Goal: Task Accomplishment & Management: Use online tool/utility

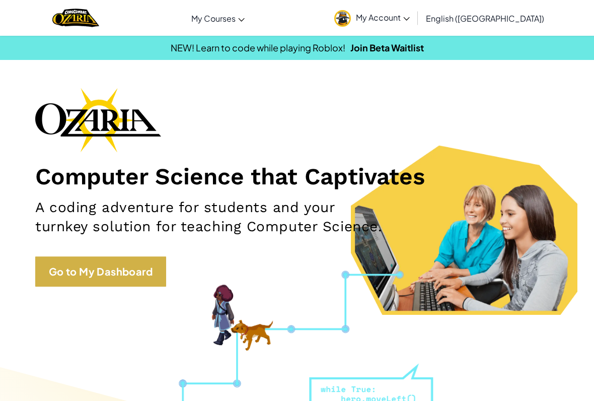
click at [141, 269] on link "Go to My Dashboard" at bounding box center [100, 271] width 131 height 30
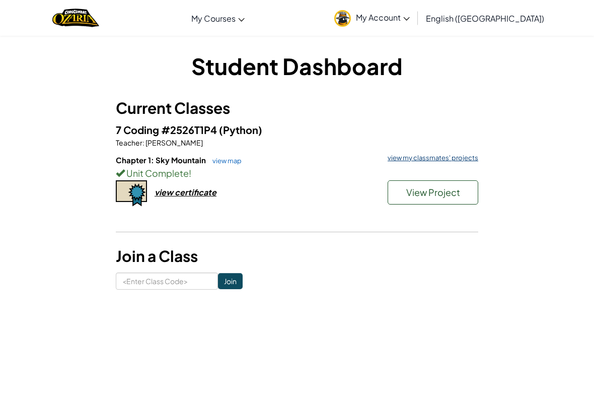
click at [457, 161] on link "view my classmates' projects" at bounding box center [430, 157] width 96 height 7
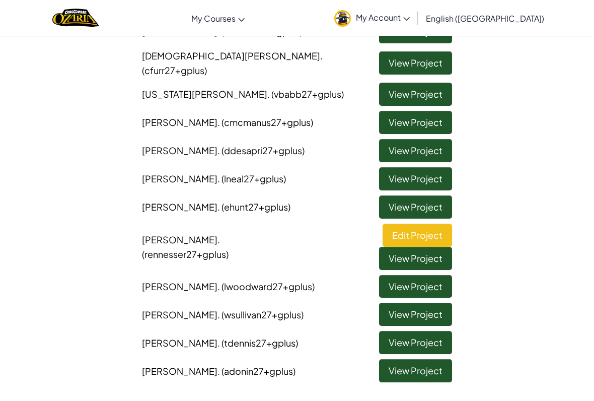
scroll to position [124, 0]
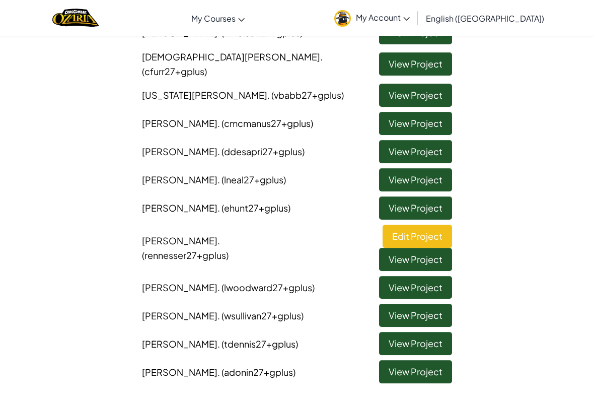
click at [439, 303] on link "View Project" at bounding box center [415, 314] width 73 height 23
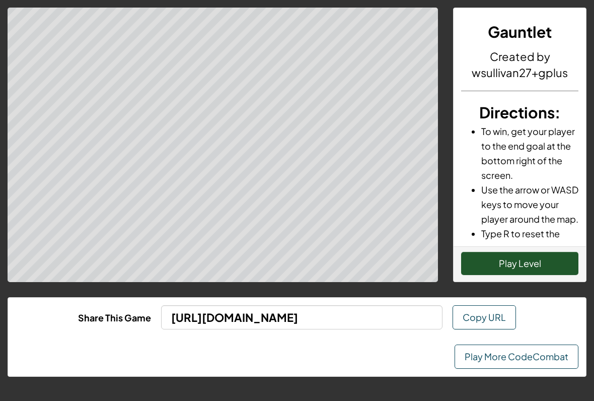
click at [545, 255] on button "Play Level" at bounding box center [519, 263] width 117 height 23
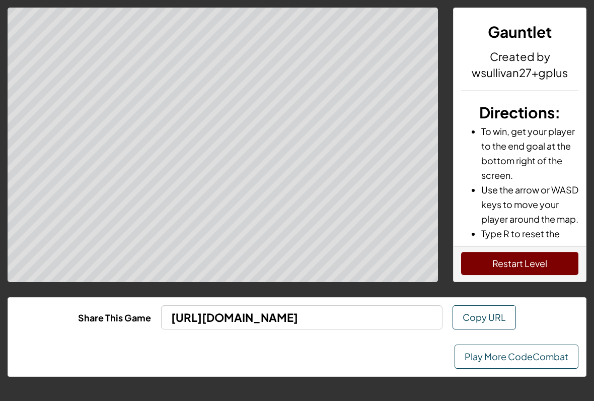
click at [543, 261] on button "Restart Level" at bounding box center [519, 263] width 117 height 23
click at [509, 355] on link "Play More CodeCombat" at bounding box center [516, 356] width 124 height 24
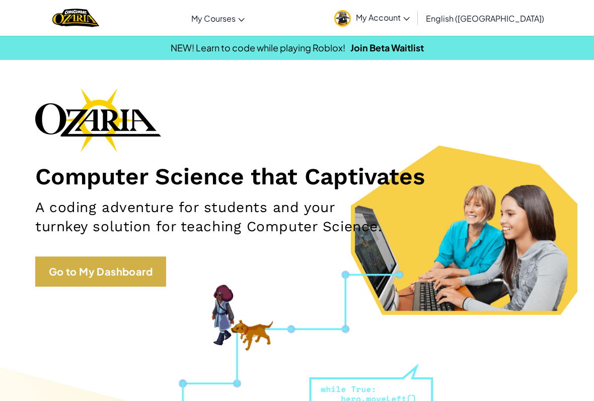
click at [135, 274] on link "Go to My Dashboard" at bounding box center [100, 271] width 131 height 30
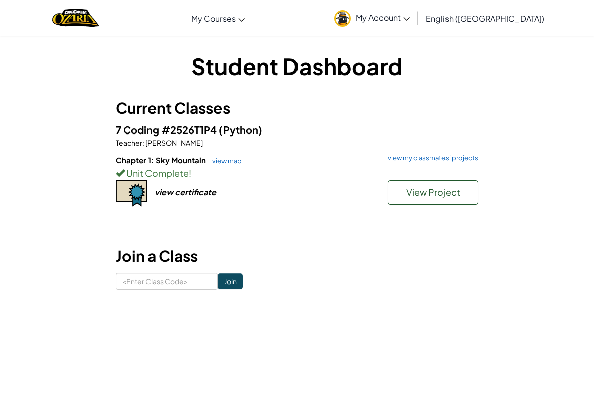
click at [458, 153] on div "7 Coding #2526T1P4 (Python) Teacher : [PERSON_NAME] Chapter 1: Sky Mountain vie…" at bounding box center [297, 175] width 362 height 107
click at [465, 158] on link "view my classmates' projects" at bounding box center [430, 157] width 96 height 7
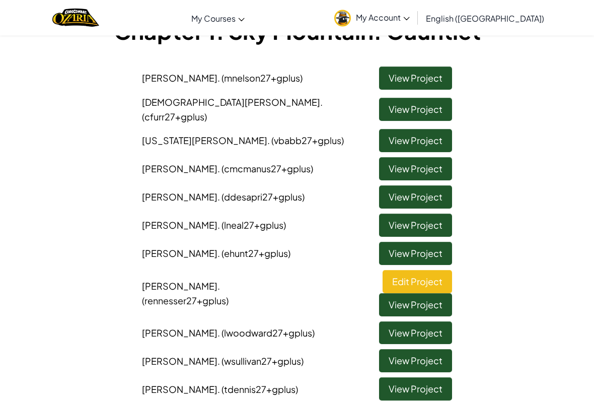
scroll to position [78, 0]
click at [432, 213] on link "View Project" at bounding box center [415, 224] width 73 height 23
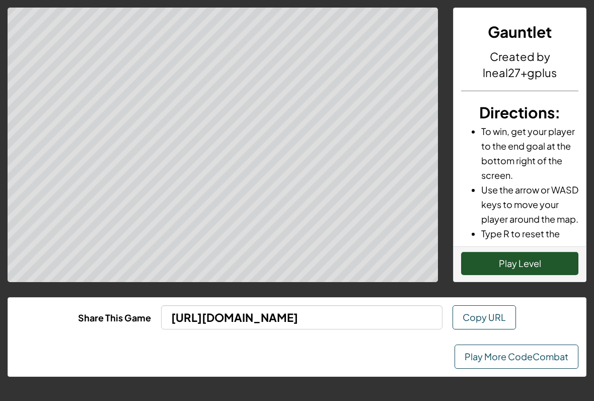
click at [548, 268] on button "Play Level" at bounding box center [519, 263] width 117 height 23
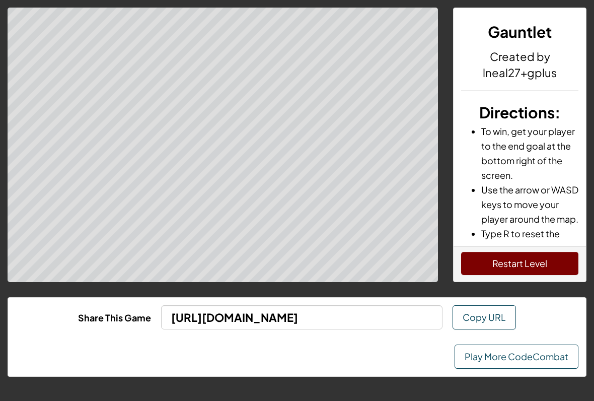
click at [553, 349] on link "Play More CodeCombat" at bounding box center [516, 356] width 124 height 24
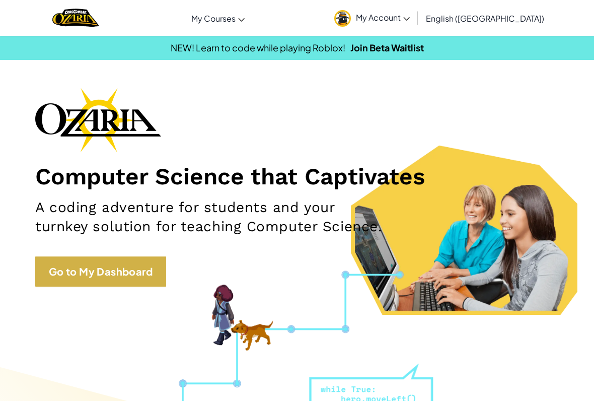
click at [121, 268] on link "Go to My Dashboard" at bounding box center [100, 271] width 131 height 30
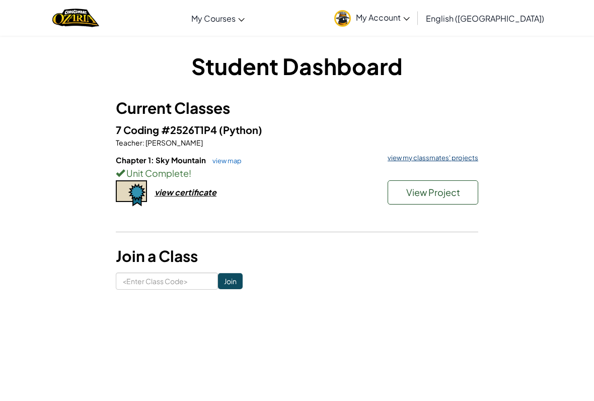
click at [460, 159] on link "view my classmates' projects" at bounding box center [430, 157] width 96 height 7
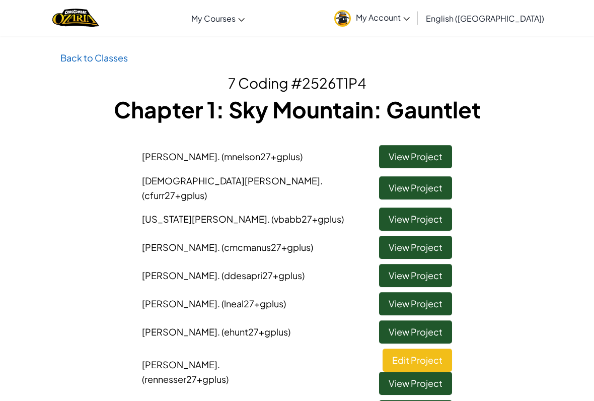
click at [436, 150] on link "View Project" at bounding box center [415, 156] width 73 height 23
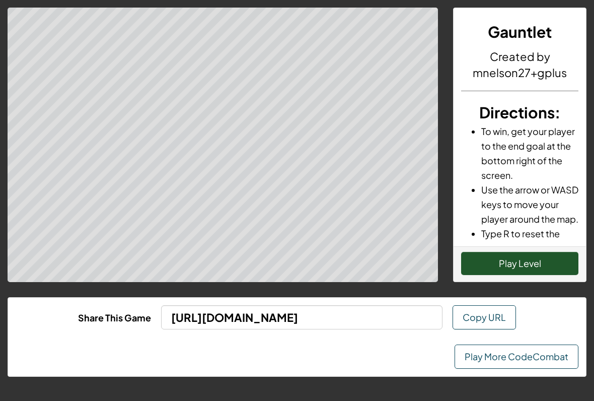
click at [540, 260] on button "Play Level" at bounding box center [519, 263] width 117 height 23
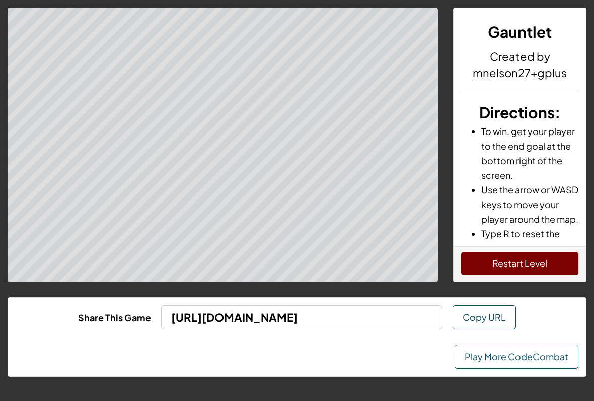
click at [507, 366] on link "Play More CodeCombat" at bounding box center [516, 356] width 124 height 24
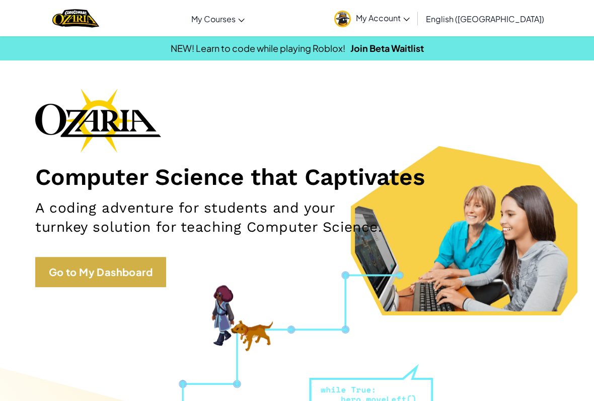
click at [92, 272] on link "Go to My Dashboard" at bounding box center [100, 271] width 131 height 30
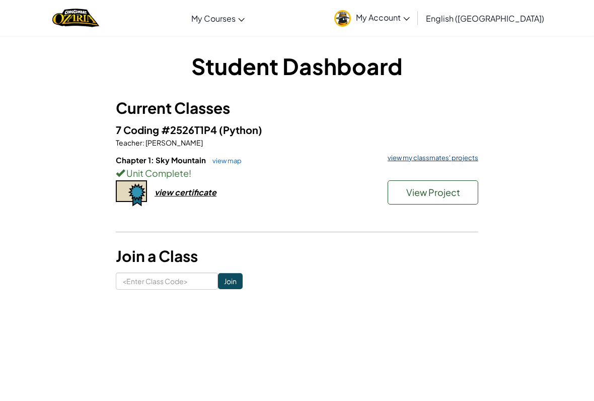
click at [468, 157] on link "view my classmates' projects" at bounding box center [430, 157] width 96 height 7
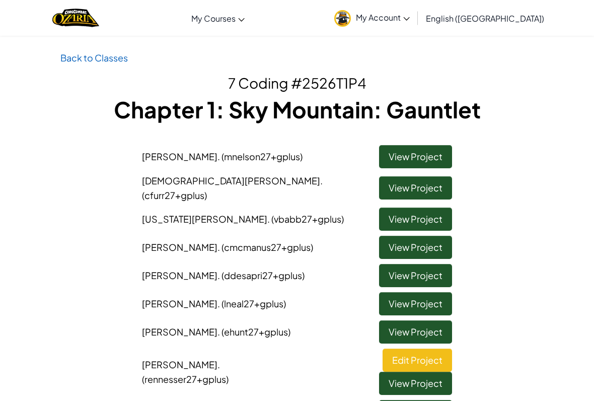
click at [427, 240] on link "View Project" at bounding box center [415, 246] width 73 height 23
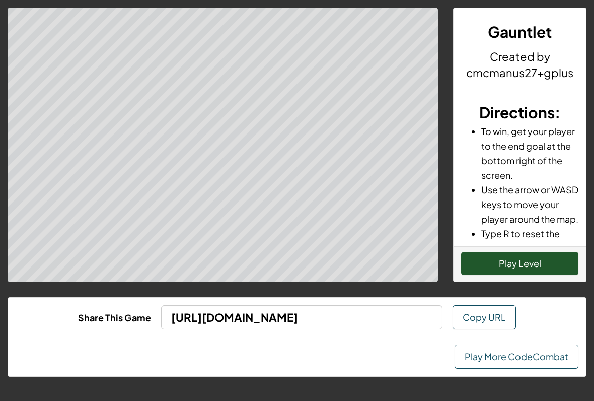
click at [520, 268] on button "Play Level" at bounding box center [519, 263] width 117 height 23
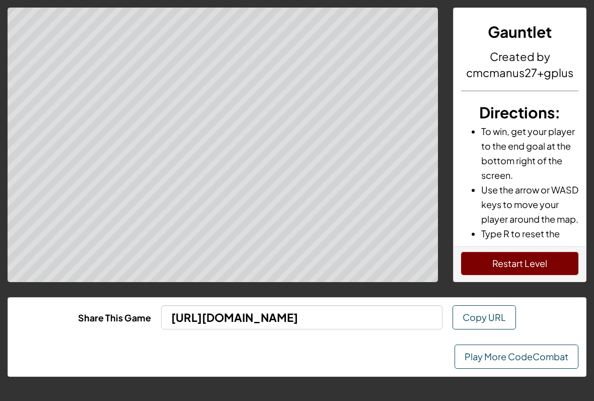
click at [511, 345] on link "Play More CodeCombat" at bounding box center [516, 356] width 124 height 24
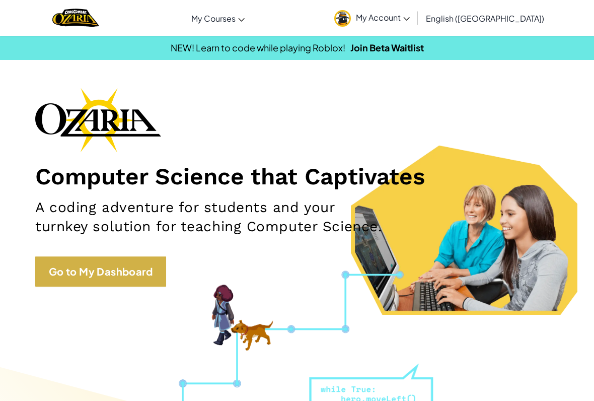
click at [144, 266] on link "Go to My Dashboard" at bounding box center [100, 271] width 131 height 30
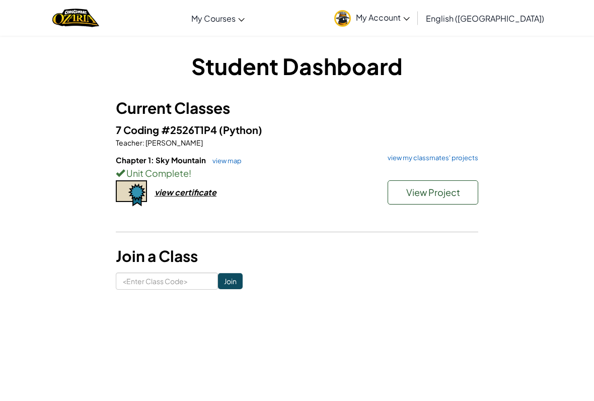
click at [443, 150] on div "7 Coding #2526T1P4 (Python) Teacher : [PERSON_NAME] Chapter 1: Sky Mountain vie…" at bounding box center [297, 175] width 362 height 107
click at [462, 160] on link "view my classmates' projects" at bounding box center [430, 157] width 96 height 7
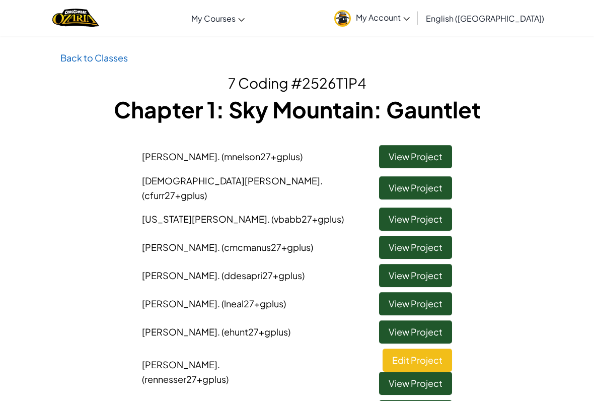
click at [435, 166] on link "View Project" at bounding box center [415, 156] width 73 height 23
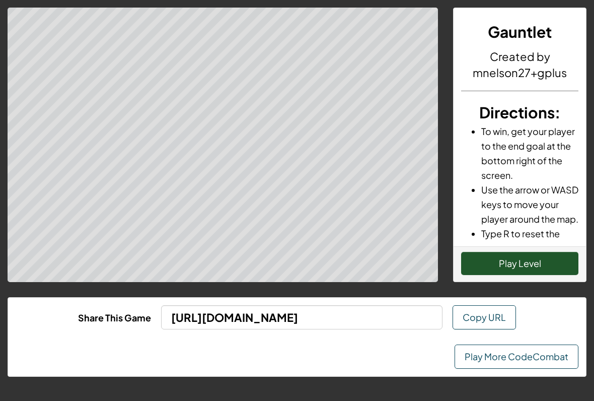
click at [540, 356] on link "Play More CodeCombat" at bounding box center [516, 356] width 124 height 24
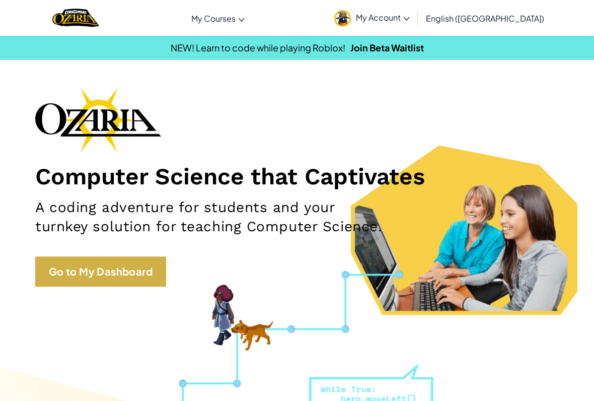
click at [141, 265] on link "Go to My Dashboard" at bounding box center [100, 271] width 131 height 30
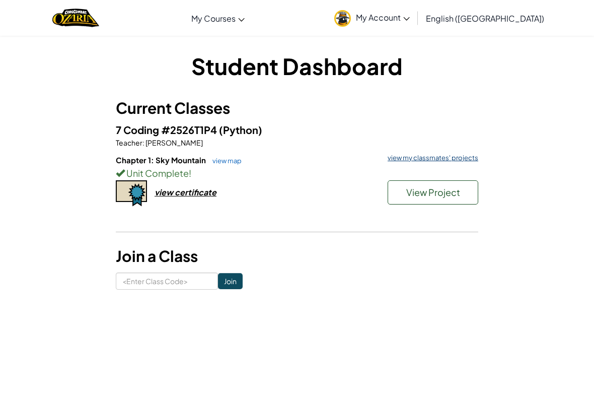
click at [462, 155] on link "view my classmates' projects" at bounding box center [430, 157] width 96 height 7
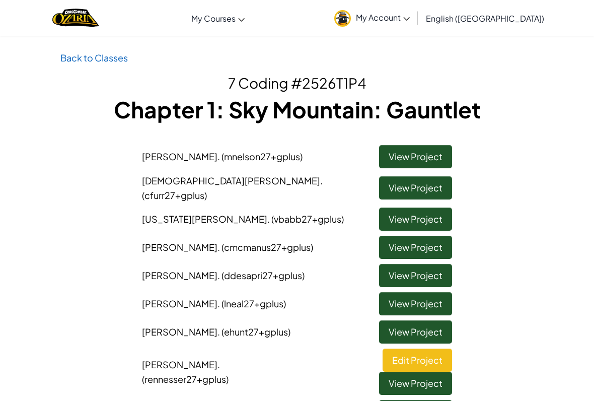
click at [439, 146] on link "View Project" at bounding box center [415, 156] width 73 height 23
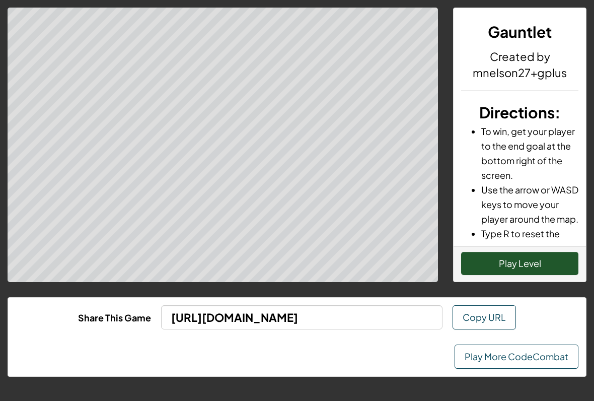
click at [544, 242] on li "Type R to reset the game." at bounding box center [529, 240] width 97 height 29
click at [539, 266] on button "Play Level" at bounding box center [519, 263] width 117 height 23
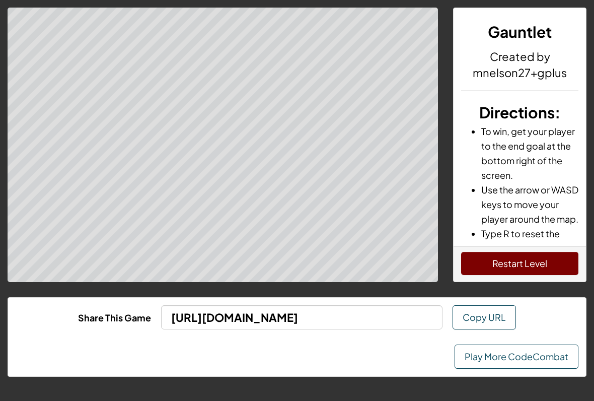
click at [519, 361] on link "Play More CodeCombat" at bounding box center [516, 356] width 124 height 24
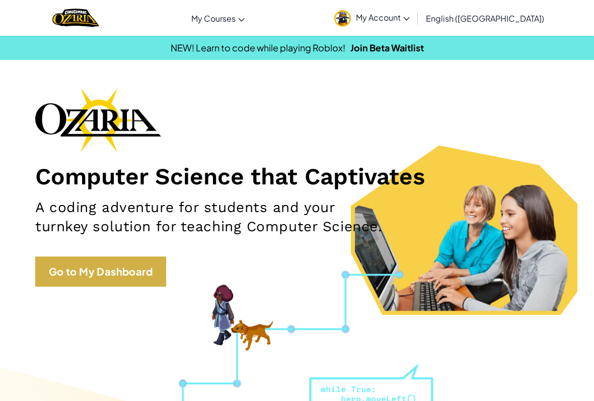
click at [93, 272] on link "Go to My Dashboard" at bounding box center [100, 271] width 131 height 30
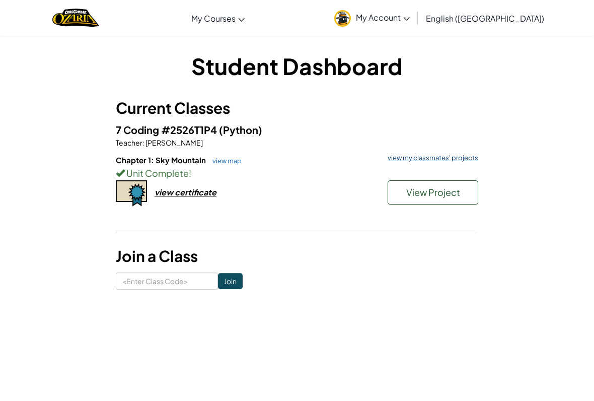
click at [461, 159] on link "view my classmates' projects" at bounding box center [430, 157] width 96 height 7
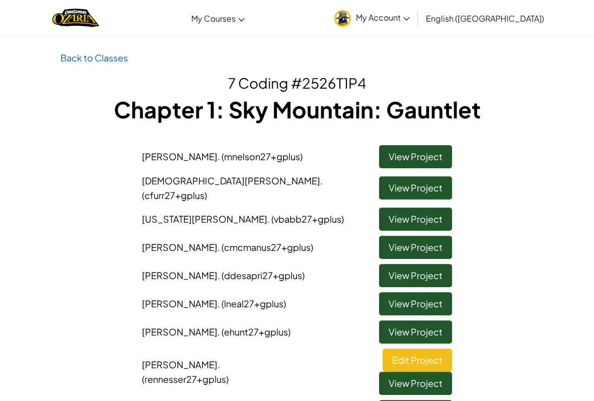
click at [432, 211] on link "View Project" at bounding box center [415, 218] width 73 height 23
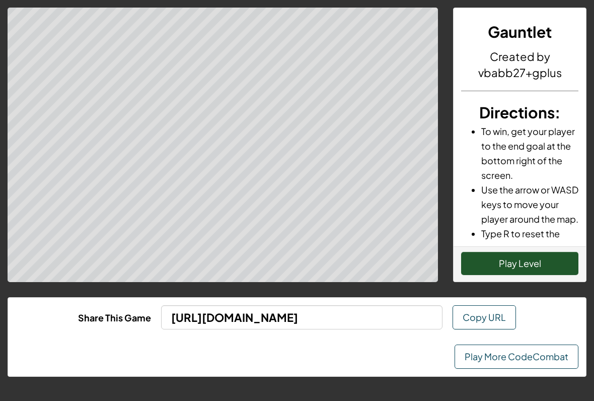
click at [539, 265] on button "Play Level" at bounding box center [519, 263] width 117 height 23
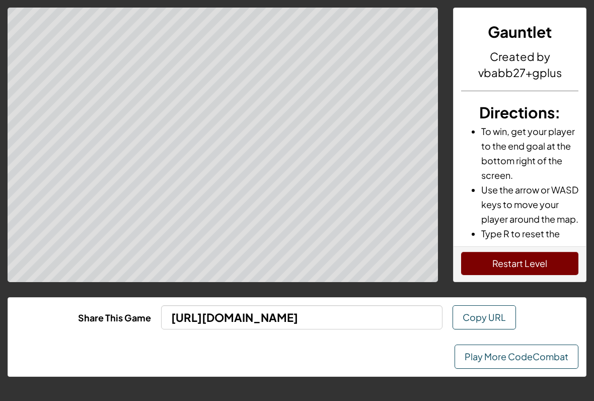
click at [529, 361] on link "Play More CodeCombat" at bounding box center [516, 356] width 124 height 24
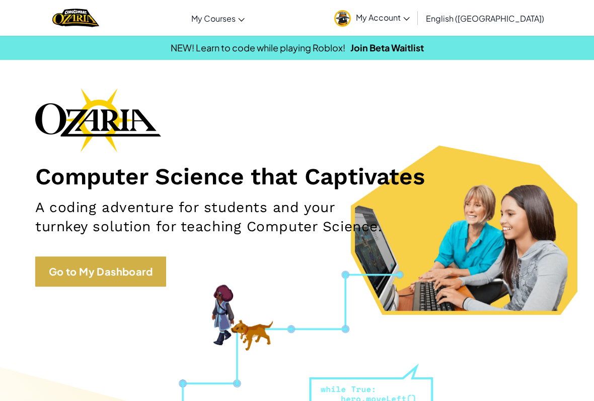
click at [98, 270] on link "Go to My Dashboard" at bounding box center [100, 271] width 131 height 30
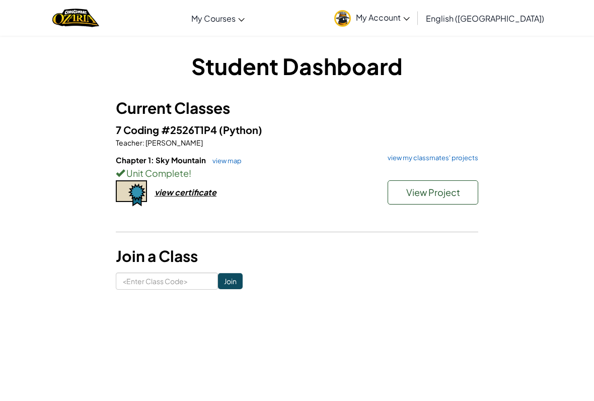
click at [457, 152] on div "7 Coding #2526T1P4 (Python) Teacher : [PERSON_NAME] Chapter 1: Sky Mountain vie…" at bounding box center [297, 175] width 362 height 107
click at [451, 161] on link "view my classmates' projects" at bounding box center [430, 157] width 96 height 7
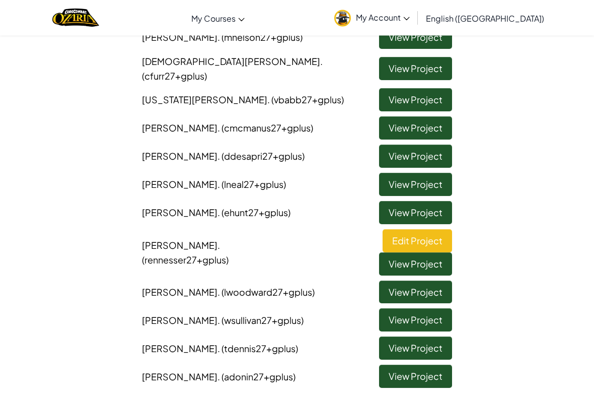
scroll to position [119, 0]
click at [426, 364] on link "View Project" at bounding box center [415, 375] width 73 height 23
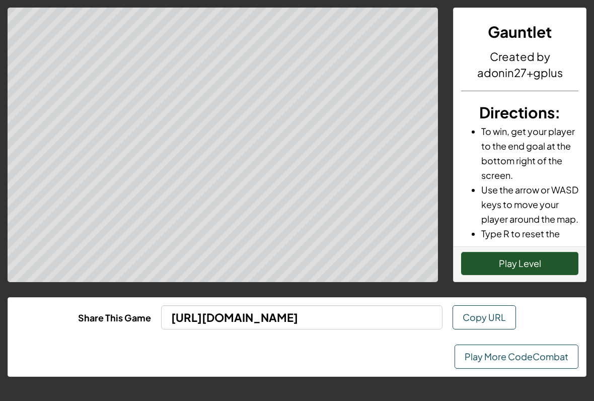
click at [559, 268] on button "Play Level" at bounding box center [519, 263] width 117 height 23
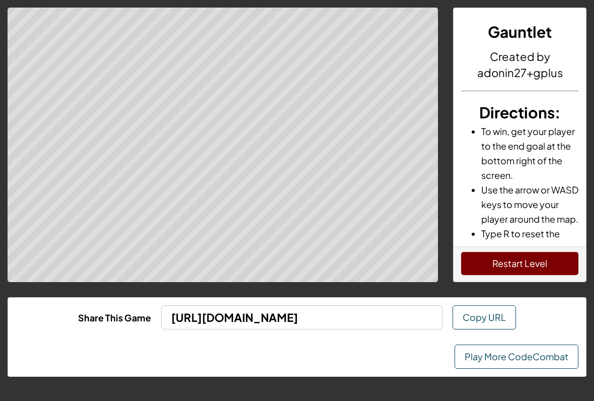
click at [534, 359] on link "Play More CodeCombat" at bounding box center [516, 356] width 124 height 24
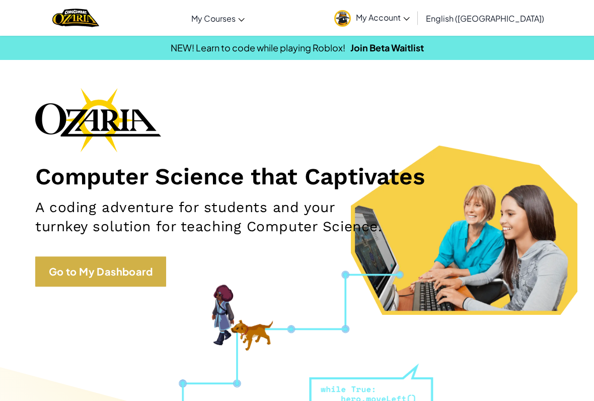
click at [84, 267] on link "Go to My Dashboard" at bounding box center [100, 271] width 131 height 30
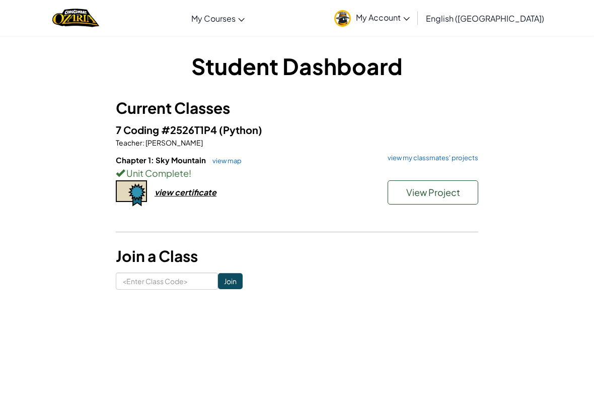
click at [449, 186] on span "View Project" at bounding box center [433, 192] width 54 height 12
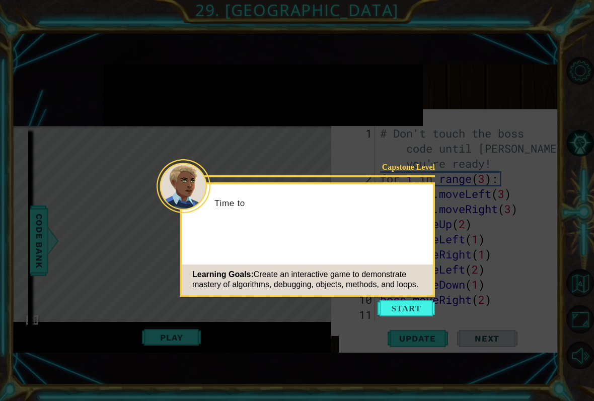
scroll to position [559, 0]
